Goal: Information Seeking & Learning: Learn about a topic

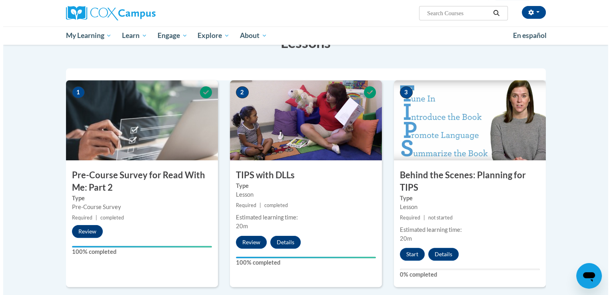
scroll to position [141, 0]
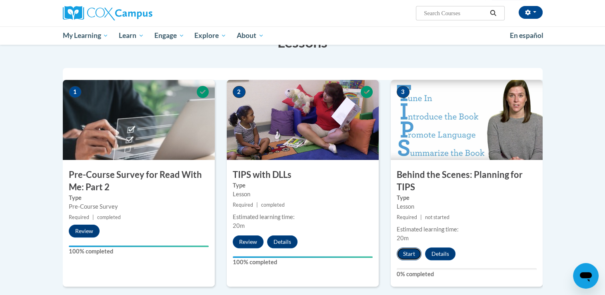
click at [406, 250] on button "Start" at bounding box center [409, 254] width 25 height 13
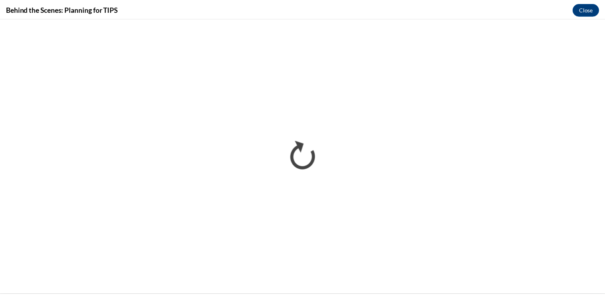
scroll to position [0, 0]
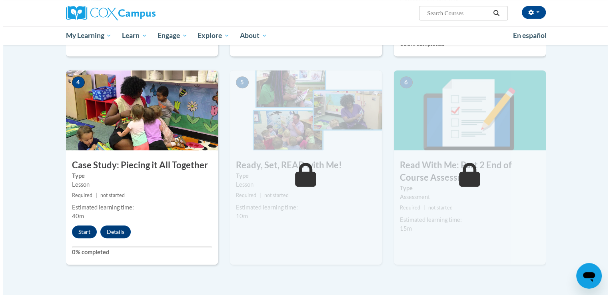
scroll to position [376, 0]
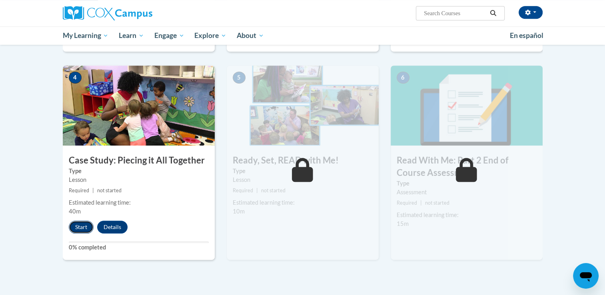
click at [82, 230] on button "Start" at bounding box center [81, 227] width 25 height 13
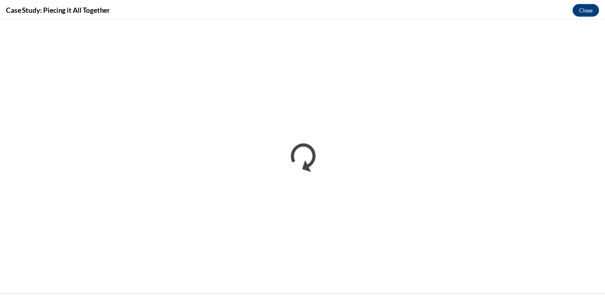
scroll to position [0, 0]
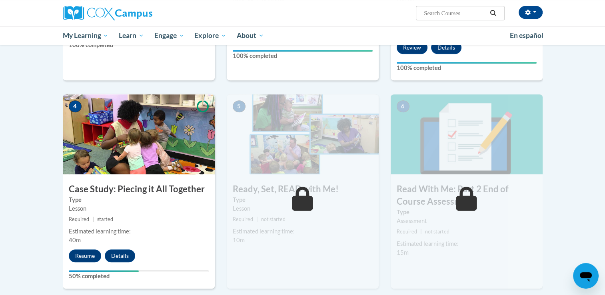
scroll to position [349, 0]
